Goal: Navigation & Orientation: Find specific page/section

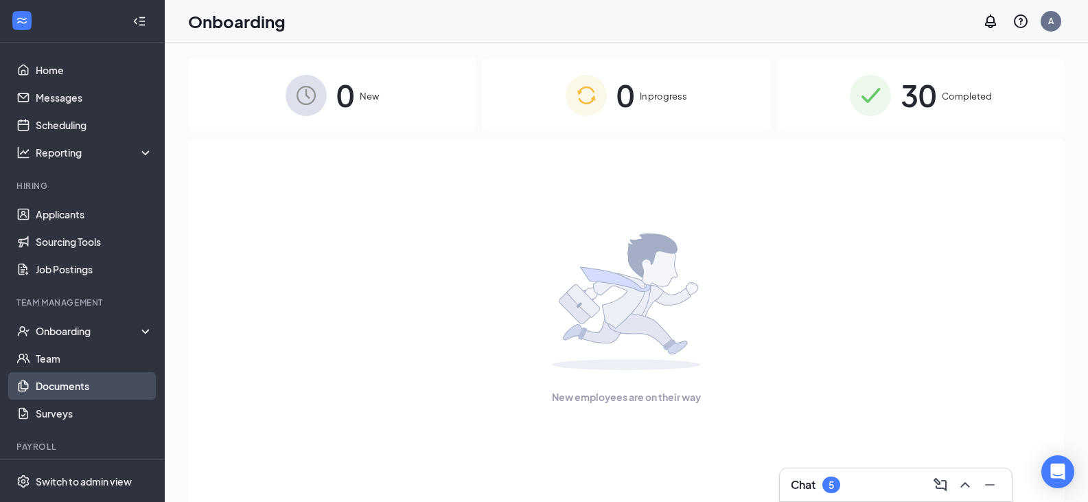
click at [95, 380] on link "Documents" at bounding box center [94, 385] width 117 height 27
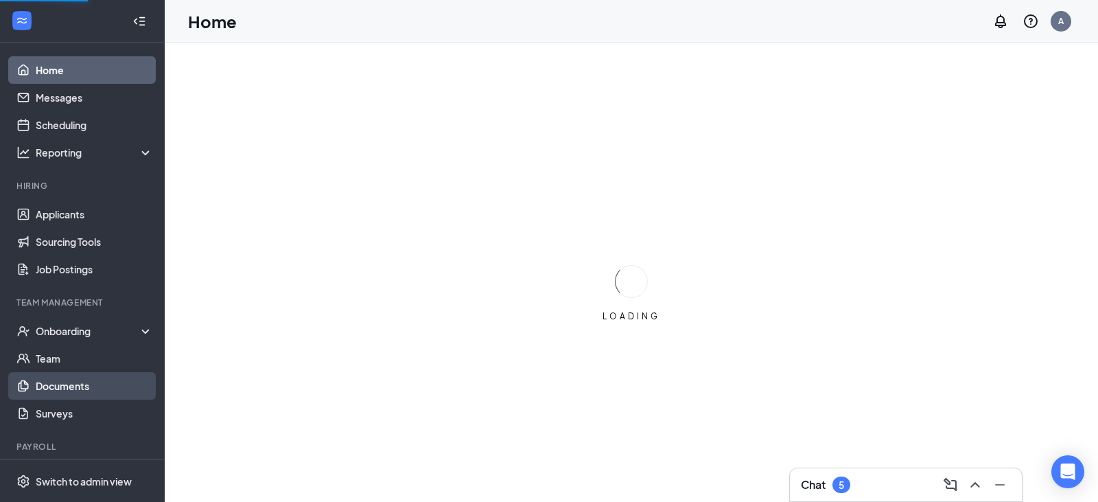
click at [78, 385] on link "Documents" at bounding box center [94, 385] width 117 height 27
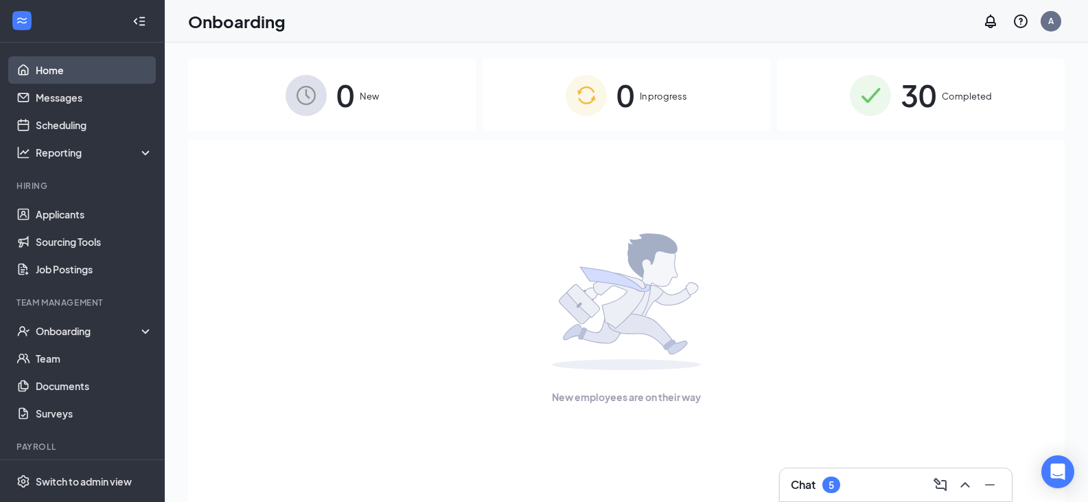
click at [86, 71] on link "Home" at bounding box center [94, 69] width 117 height 27
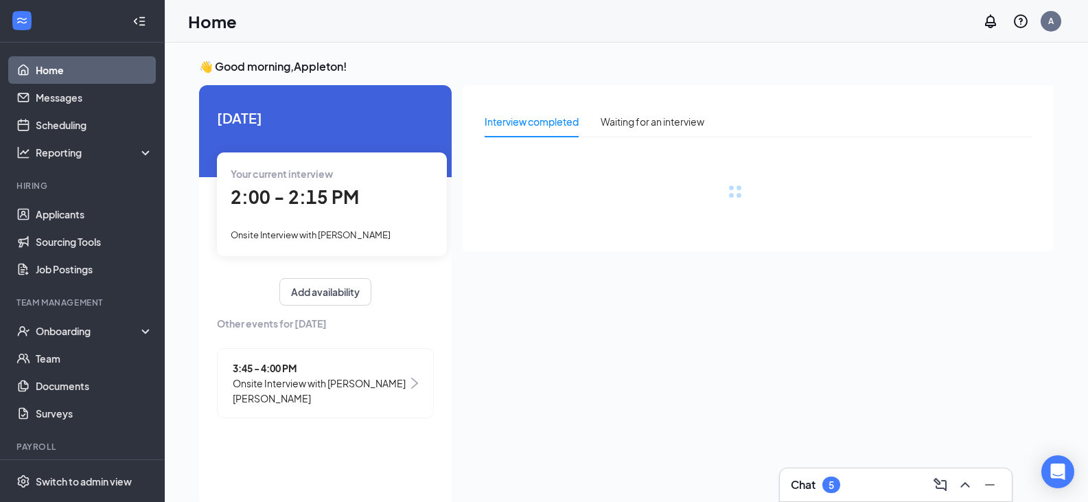
click at [360, 192] on div "2:00 - 2:15 PM" at bounding box center [332, 197] width 202 height 28
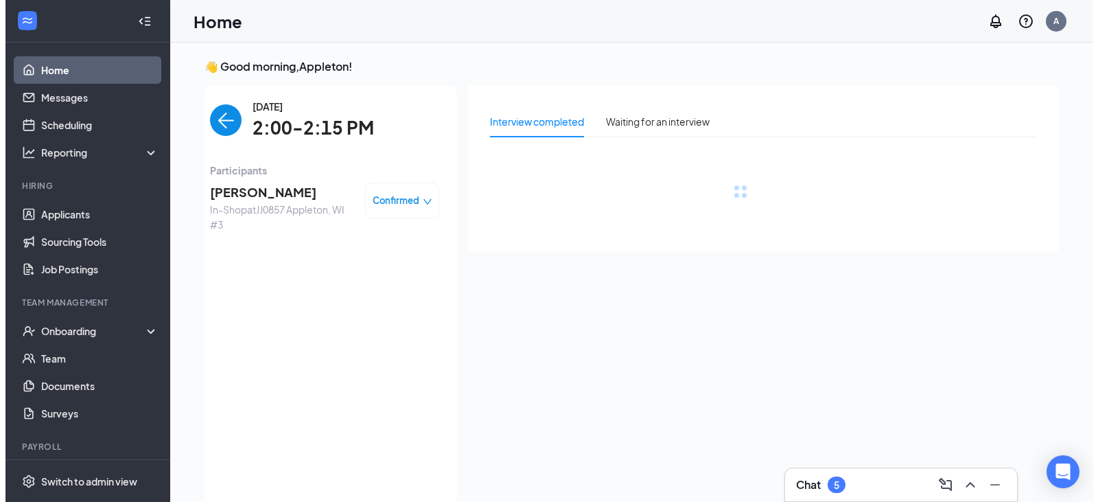
scroll to position [5, 0]
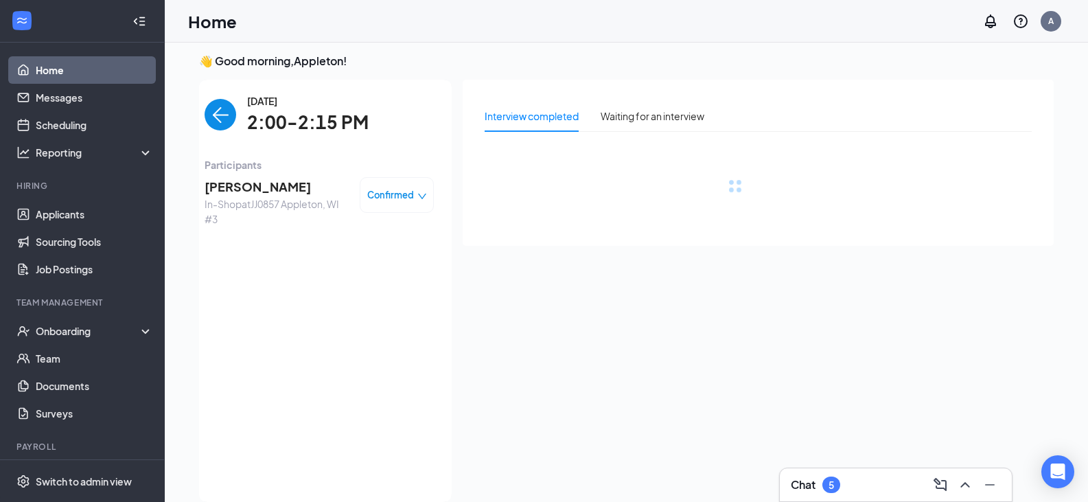
click at [248, 180] on span "[PERSON_NAME]" at bounding box center [277, 186] width 144 height 19
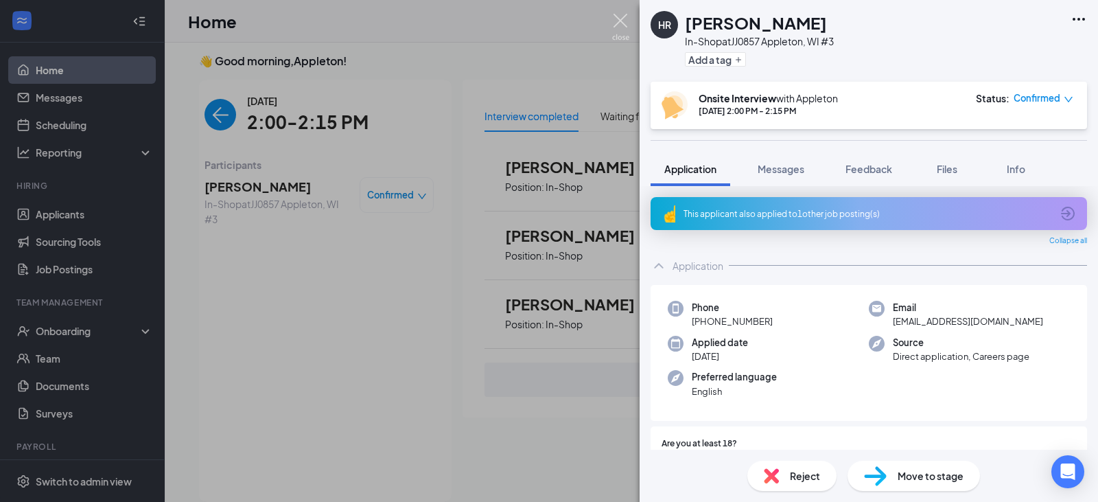
click at [625, 24] on img at bounding box center [620, 27] width 17 height 27
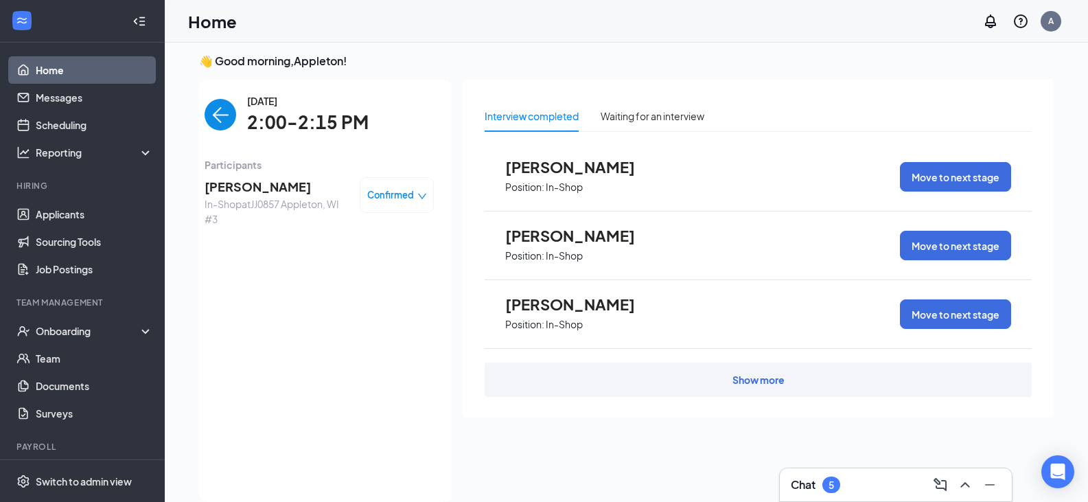
click at [114, 63] on link "Home" at bounding box center [94, 69] width 117 height 27
